Goal: Transaction & Acquisition: Book appointment/travel/reservation

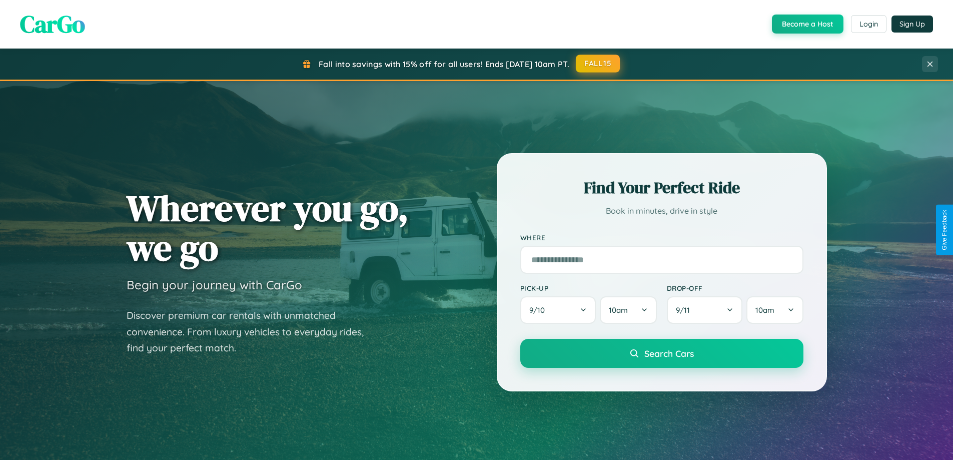
click at [599, 64] on button "FALL15" at bounding box center [598, 64] width 44 height 18
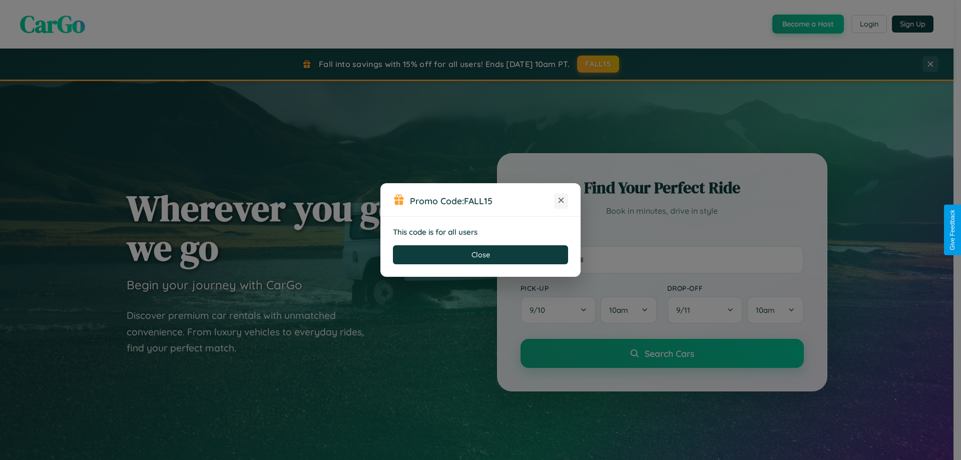
click at [561, 201] on icon at bounding box center [561, 200] width 10 height 10
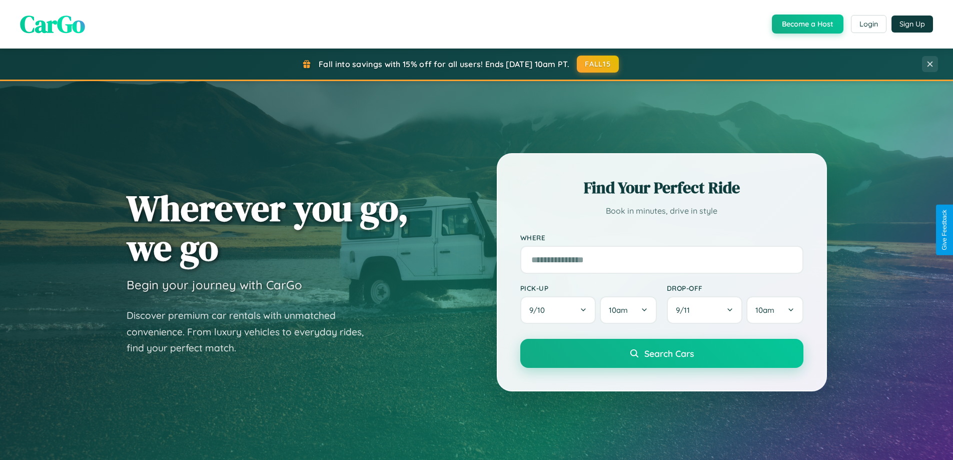
scroll to position [881, 0]
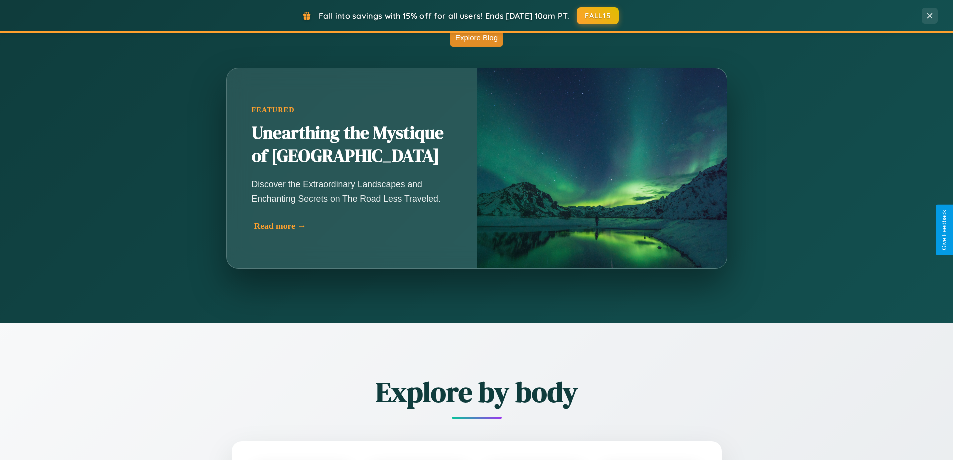
click at [353, 226] on div "Read more →" at bounding box center [354, 226] width 200 height 11
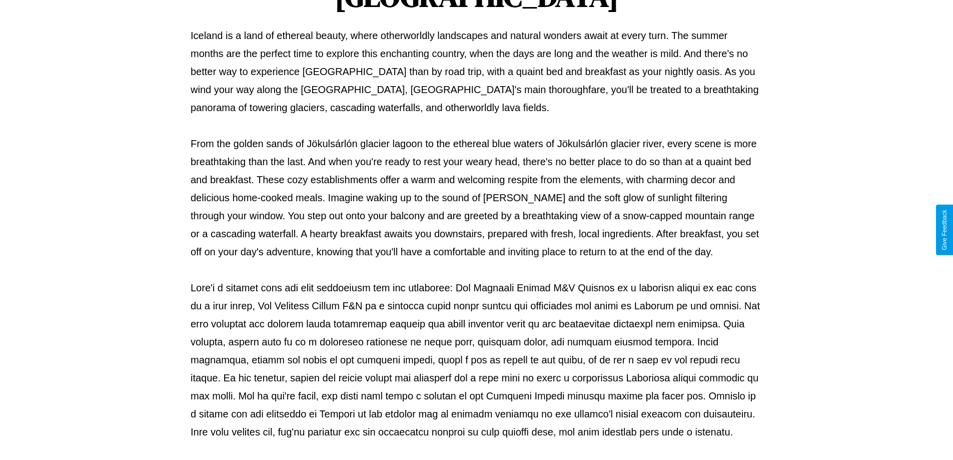
scroll to position [324, 0]
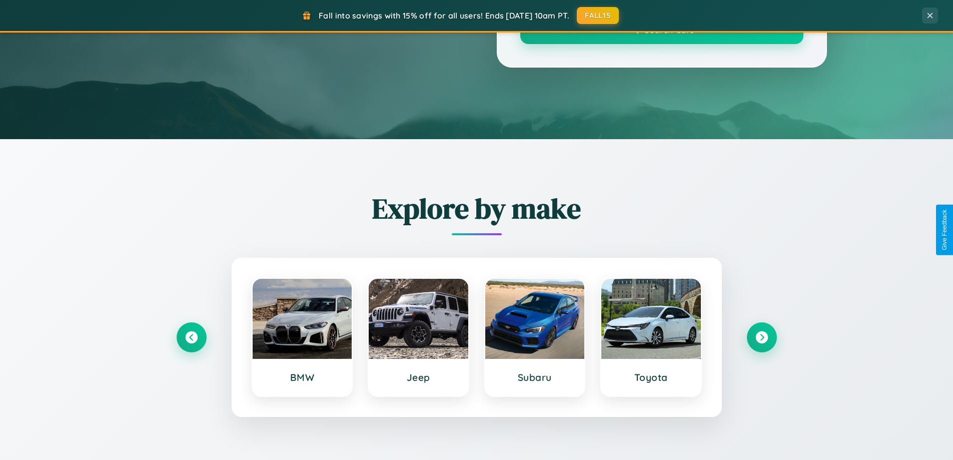
scroll to position [881, 0]
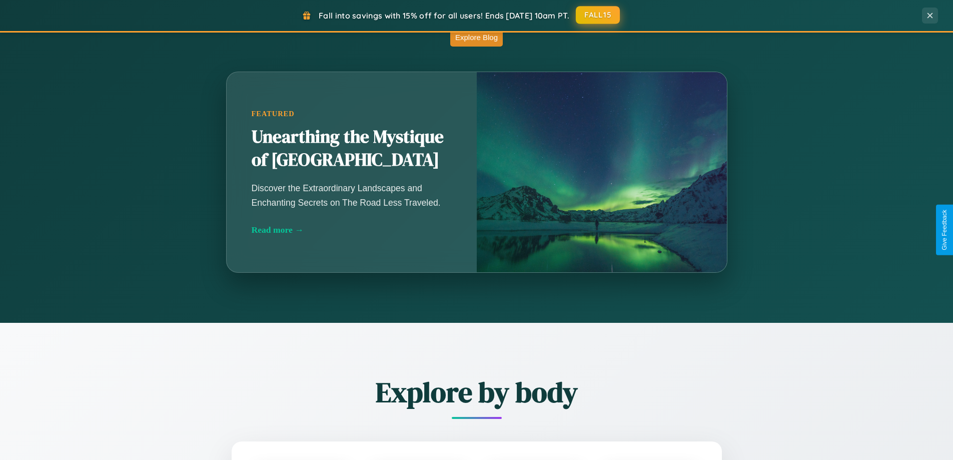
click at [599, 15] on button "FALL15" at bounding box center [598, 15] width 44 height 18
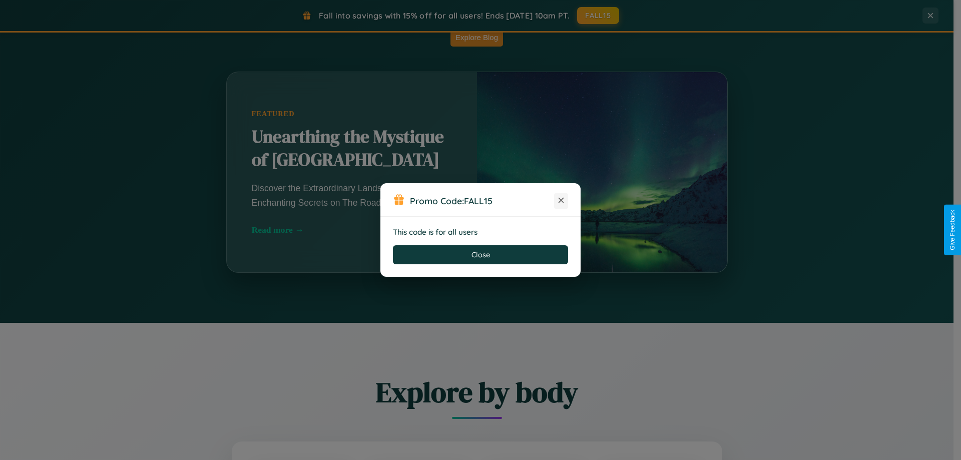
click at [561, 201] on icon at bounding box center [561, 200] width 10 height 10
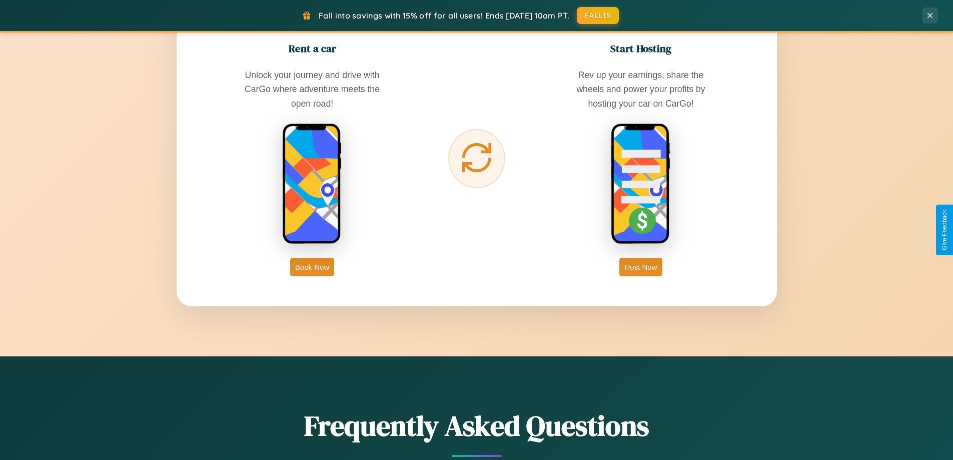
scroll to position [1926, 0]
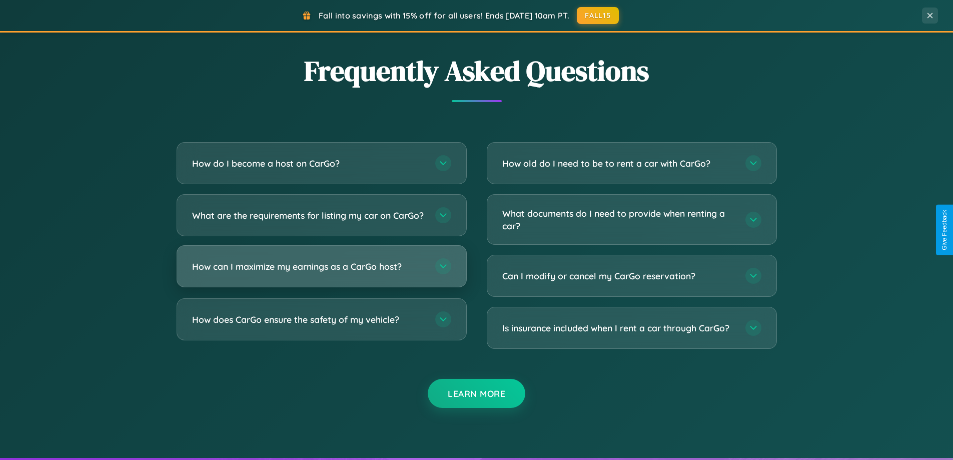
click at [321, 273] on h3 "How can I maximize my earnings as a CarGo host?" at bounding box center [308, 266] width 233 height 13
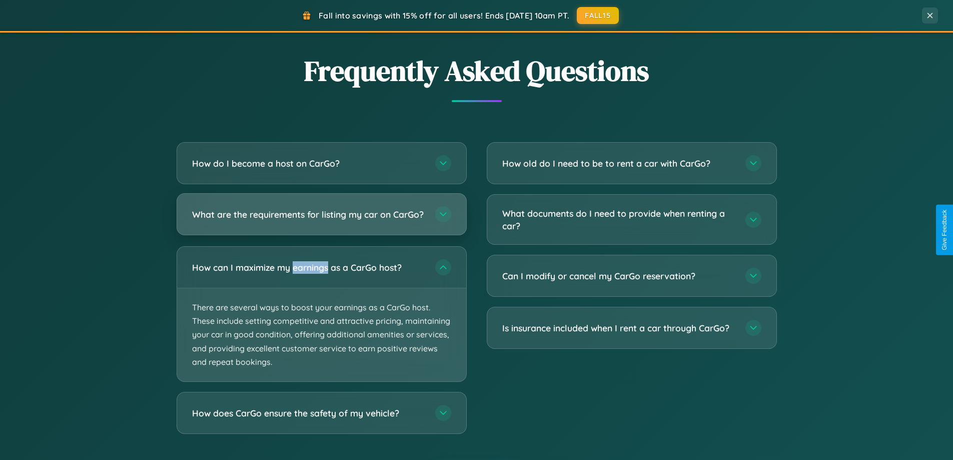
click at [321, 219] on h3 "What are the requirements for listing my car on CarGo?" at bounding box center [308, 214] width 233 height 13
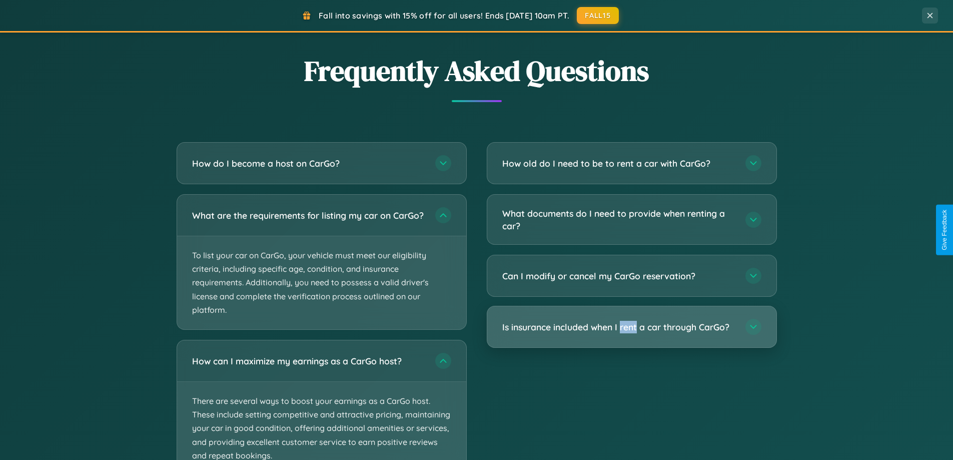
click at [632, 327] on h3 "Is insurance included when I rent a car through CarGo?" at bounding box center [618, 327] width 233 height 13
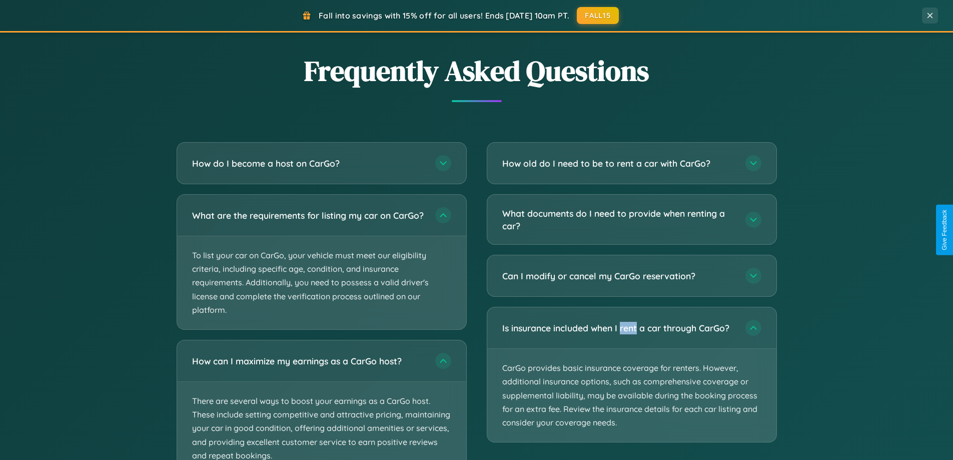
scroll to position [2002, 0]
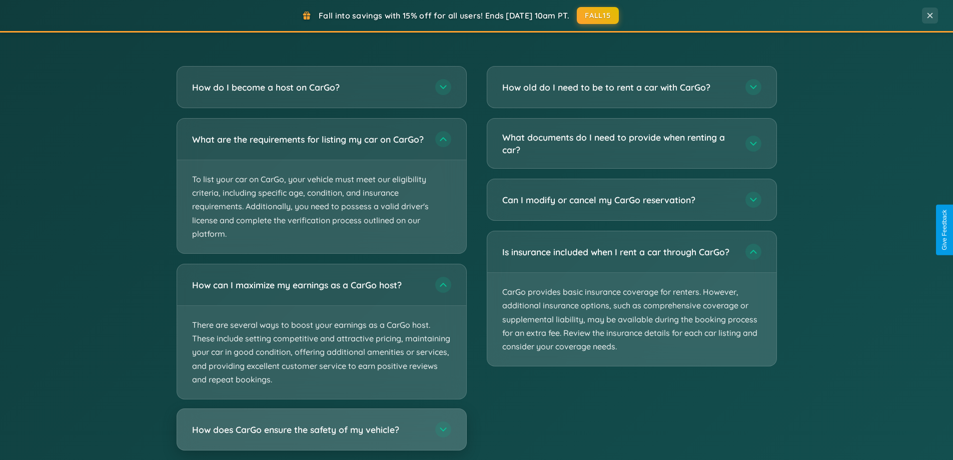
click at [321, 436] on h3 "How does CarGo ensure the safety of my vehicle?" at bounding box center [308, 429] width 233 height 13
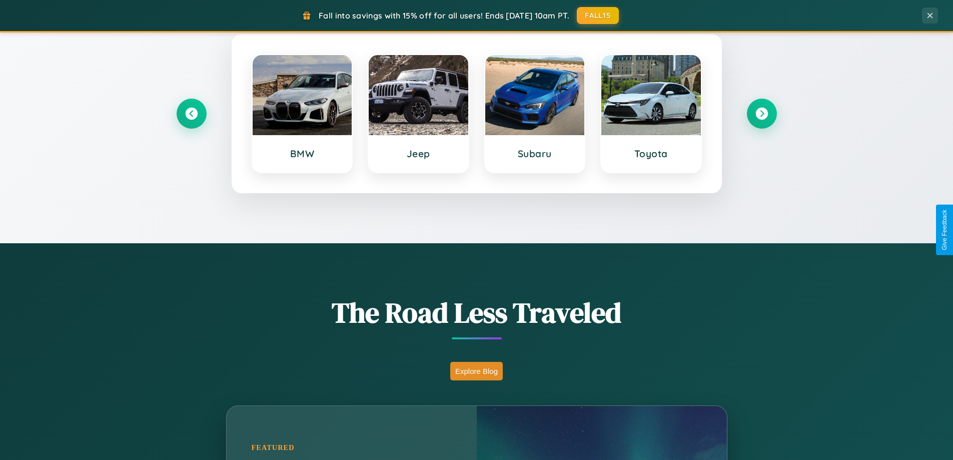
scroll to position [431, 0]
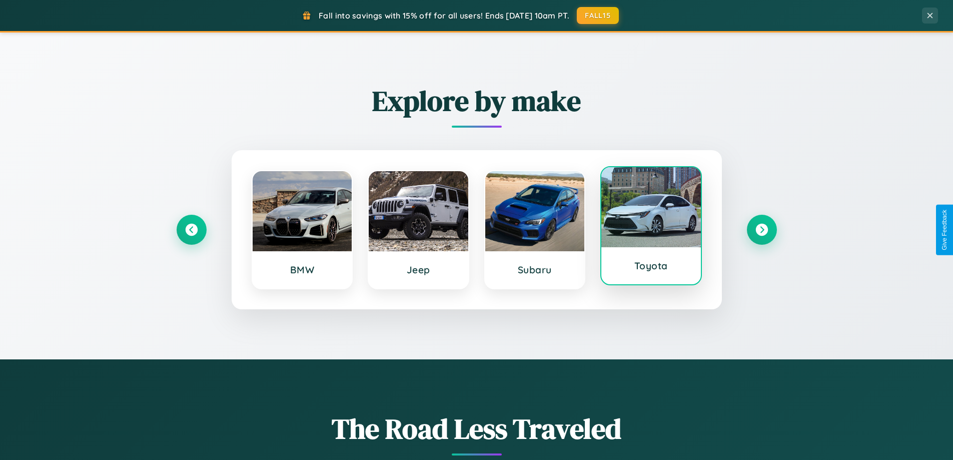
click at [651, 227] on div at bounding box center [652, 207] width 100 height 80
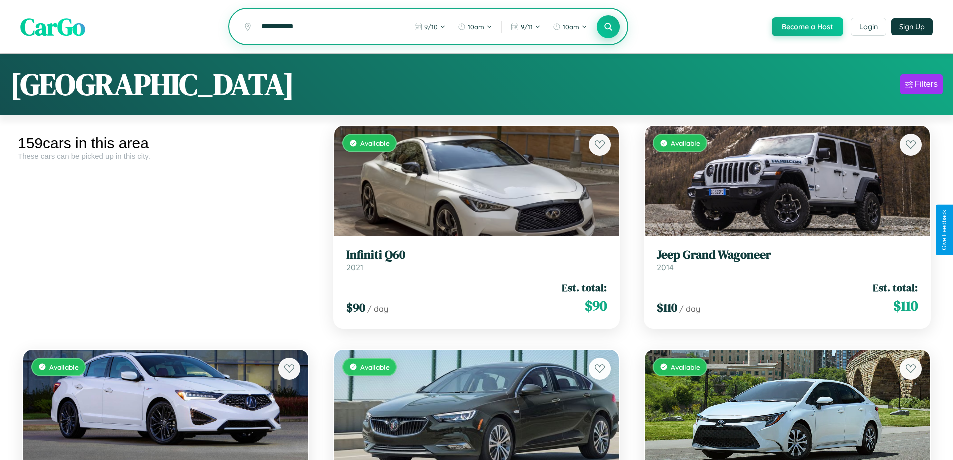
click at [608, 27] on icon at bounding box center [609, 27] width 10 height 10
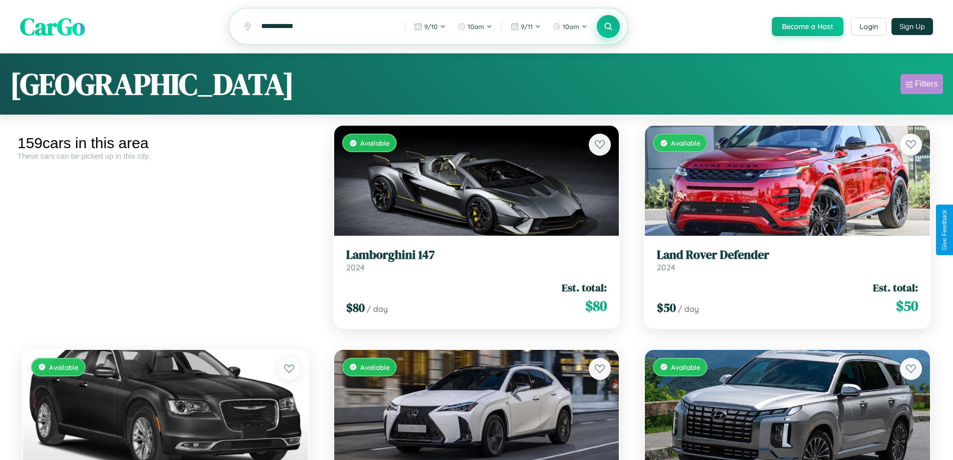
click at [922, 86] on div "Filters" at bounding box center [926, 84] width 23 height 10
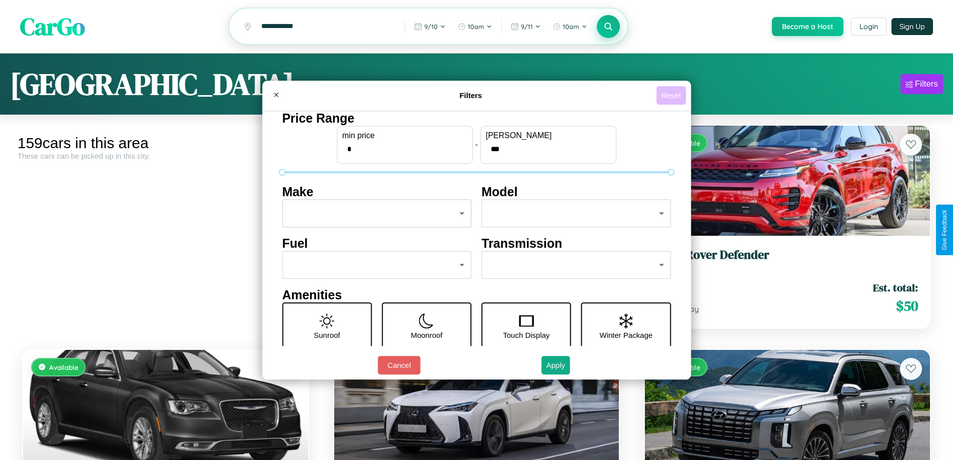
click at [673, 95] on button "Reset" at bounding box center [672, 95] width 30 height 19
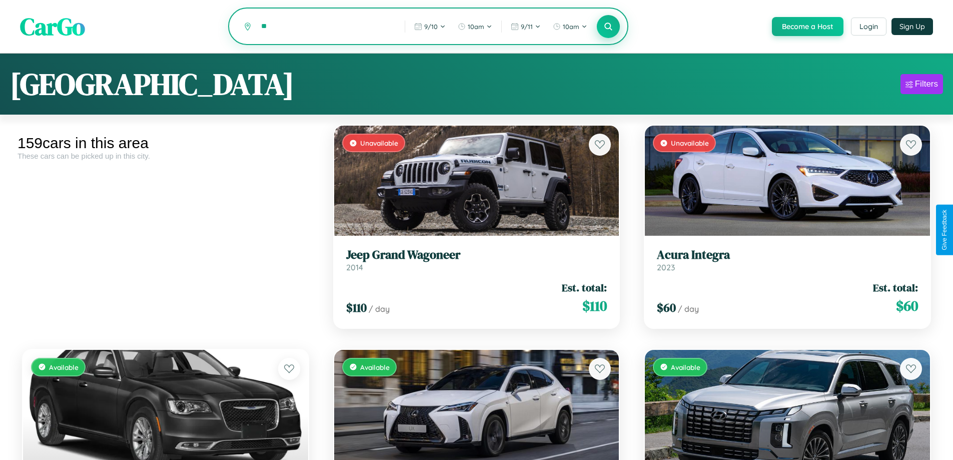
type input "*"
type input "******"
click at [608, 27] on icon at bounding box center [609, 27] width 10 height 10
